Goal: Use online tool/utility: Utilize a website feature to perform a specific function

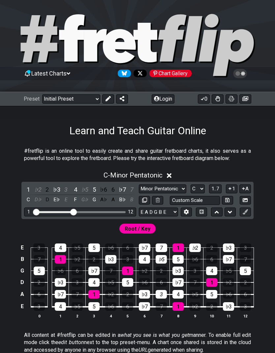
scroll to position [10, 0]
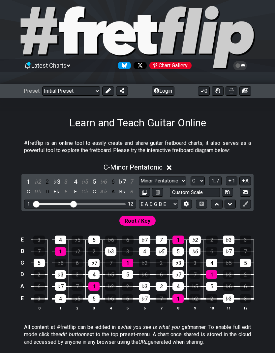
click at [193, 253] on div "♭6" at bounding box center [194, 251] width 11 height 9
click at [193, 276] on div "7" at bounding box center [194, 274] width 11 height 9
click at [190, 288] on div "♭5" at bounding box center [194, 286] width 11 height 9
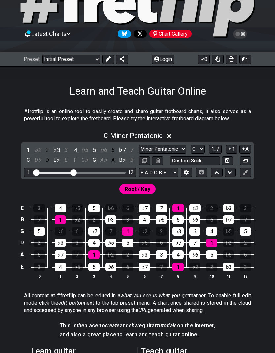
scroll to position [49, 0]
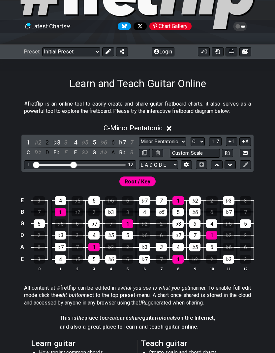
click at [109, 205] on td "♭3" at bounding box center [111, 207] width 17 height 12
click at [109, 205] on div "♭6" at bounding box center [111, 201] width 12 height 9
click at [107, 199] on div "♭6" at bounding box center [111, 200] width 12 height 9
click at [108, 227] on div "7" at bounding box center [110, 223] width 11 height 9
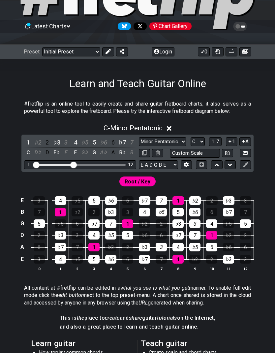
click at [126, 202] on div "6" at bounding box center [128, 200] width 12 height 9
click at [126, 201] on div "6" at bounding box center [128, 200] width 12 height 9
click at [125, 201] on div "6" at bounding box center [128, 200] width 12 height 9
click at [113, 201] on div "♭6" at bounding box center [111, 200] width 12 height 9
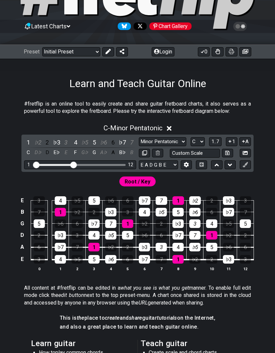
click at [108, 217] on td "7" at bounding box center [111, 218] width 17 height 12
click at [94, 199] on div "5" at bounding box center [94, 200] width 12 height 9
click at [113, 210] on div "♭3" at bounding box center [110, 212] width 11 height 9
click at [93, 222] on div "♭7" at bounding box center [93, 223] width 11 height 9
click at [110, 218] on td "7" at bounding box center [111, 218] width 17 height 12
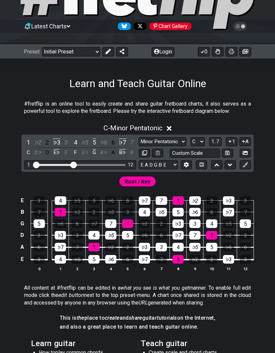
click at [91, 228] on div "♭7" at bounding box center [93, 223] width 11 height 9
click at [110, 231] on div "♭5" at bounding box center [110, 235] width 11 height 9
click at [108, 218] on td "7" at bounding box center [111, 218] width 17 height 12
click at [93, 220] on div "♭7" at bounding box center [93, 223] width 11 height 9
click at [93, 234] on div "4" at bounding box center [93, 235] width 11 height 9
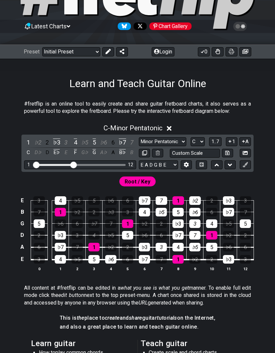
click at [109, 223] on div "7" at bounding box center [110, 223] width 11 height 9
click at [126, 222] on div "1" at bounding box center [127, 223] width 11 height 9
click at [111, 219] on div "7" at bounding box center [110, 223] width 11 height 9
click at [110, 219] on div "7" at bounding box center [110, 223] width 11 height 9
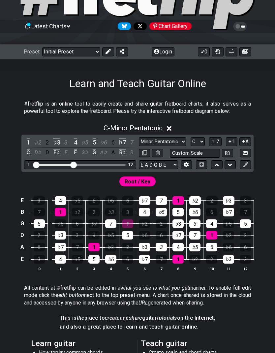
click at [124, 232] on div "5" at bounding box center [127, 235] width 11 height 9
click at [106, 233] on div "♭5" at bounding box center [110, 235] width 11 height 9
click at [108, 246] on div "♭2" at bounding box center [110, 247] width 11 height 9
click at [91, 235] on div "4" at bounding box center [93, 235] width 11 height 9
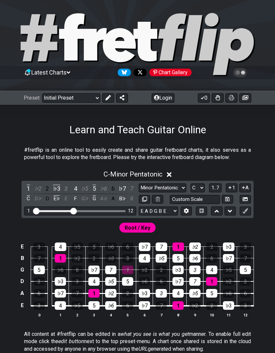
scroll to position [0, 0]
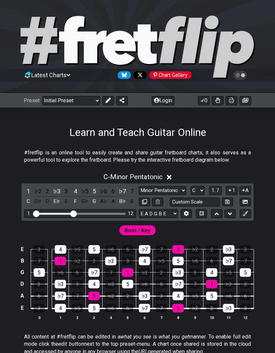
scroll to position [41, 0]
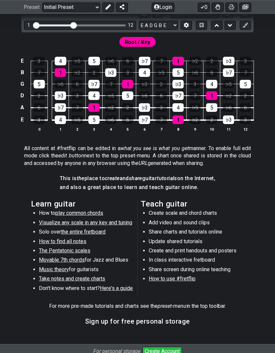
scroll to position [190, 0]
